Goal: Find specific page/section: Find specific page/section

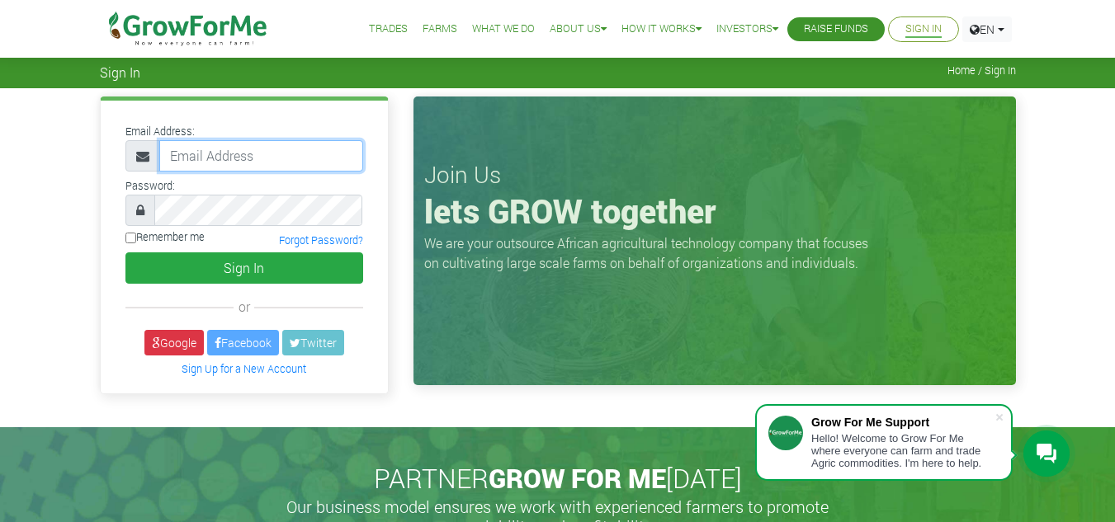
click at [258, 164] on input "email" at bounding box center [261, 155] width 204 height 31
type input "linda@growforme.com"
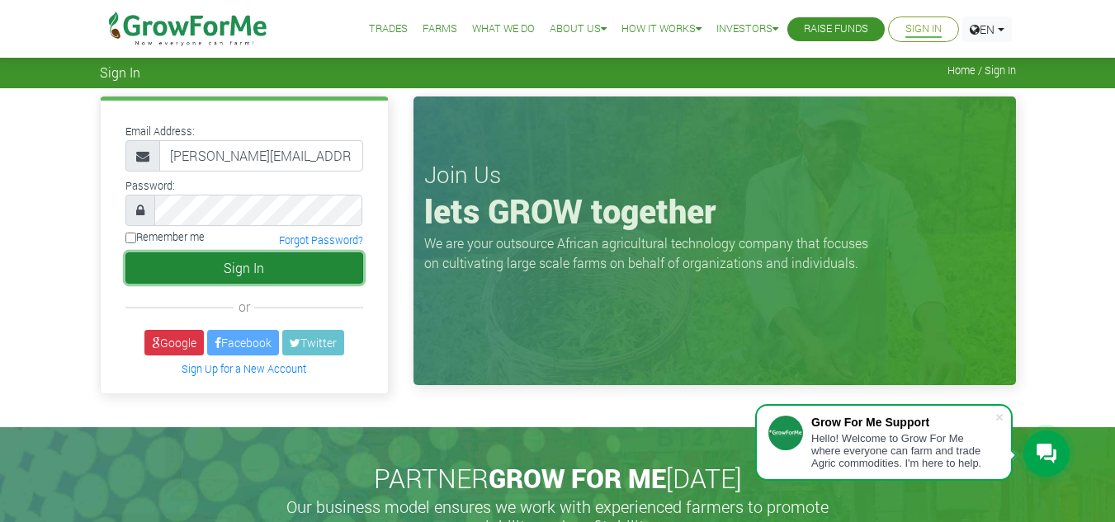
click at [275, 276] on button "Sign In" at bounding box center [244, 268] width 238 height 31
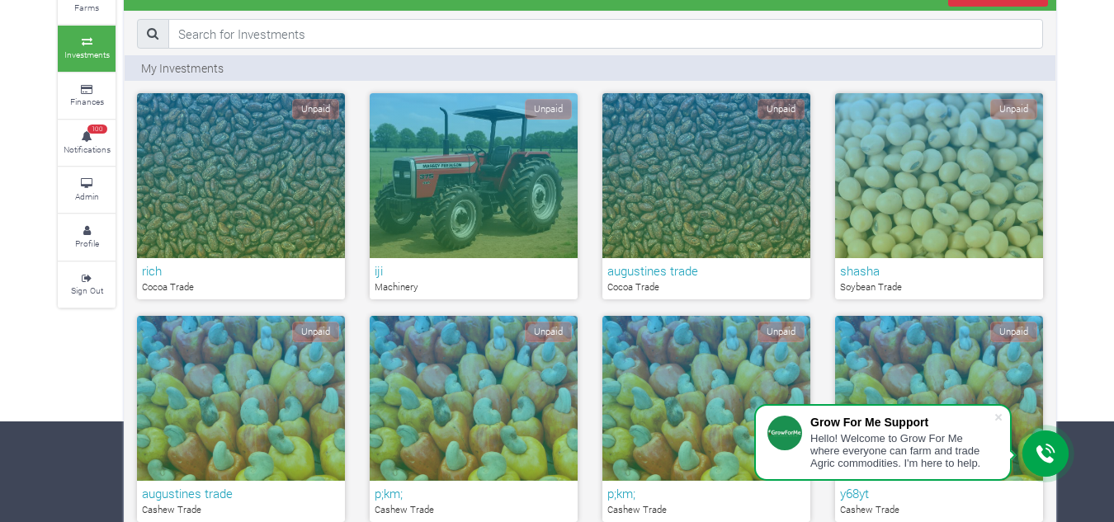
scroll to position [97, 0]
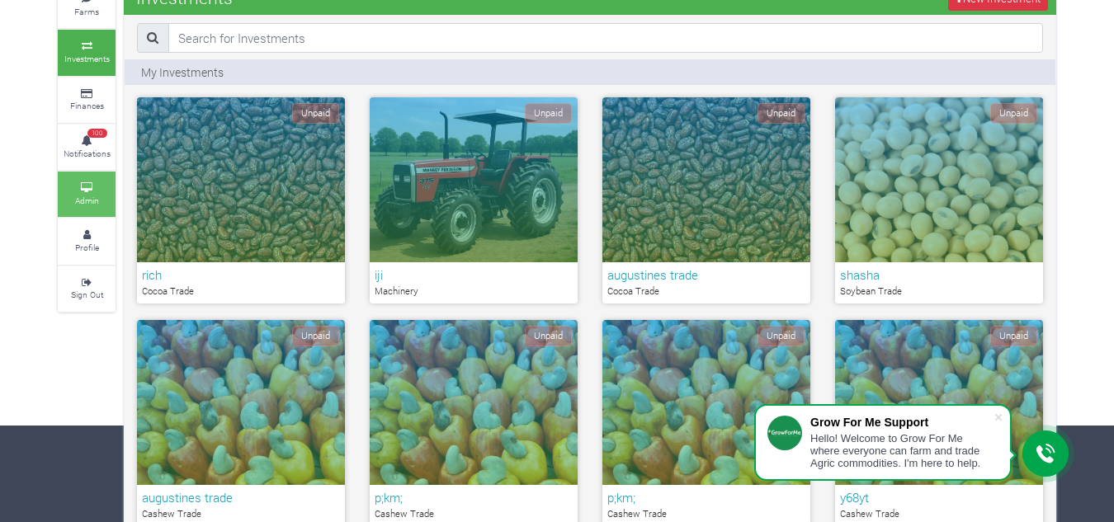
click at [82, 182] on link "Admin" at bounding box center [87, 194] width 58 height 45
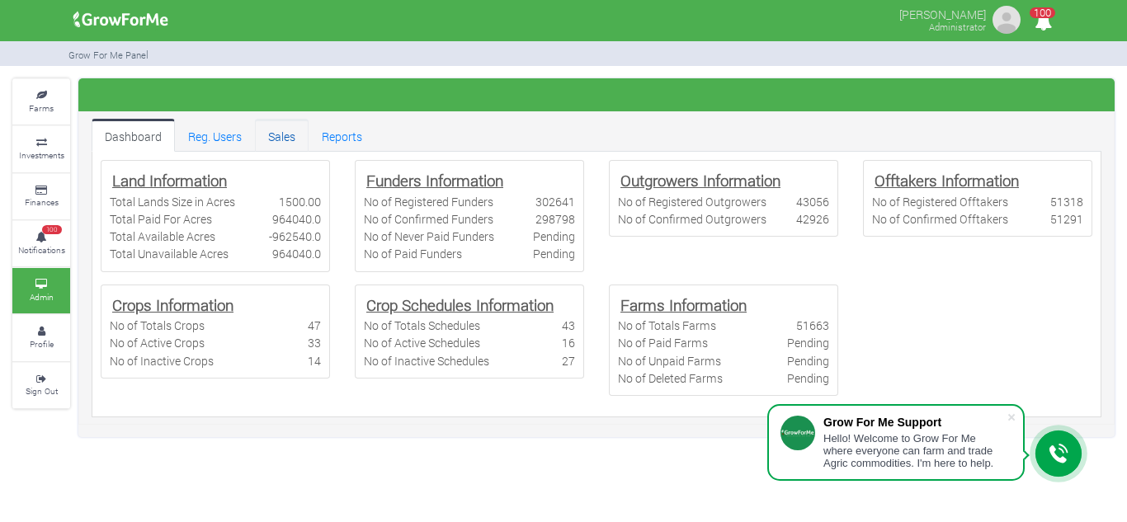
click at [282, 134] on link "Sales" at bounding box center [282, 135] width 54 height 33
